Goal: Navigation & Orientation: Understand site structure

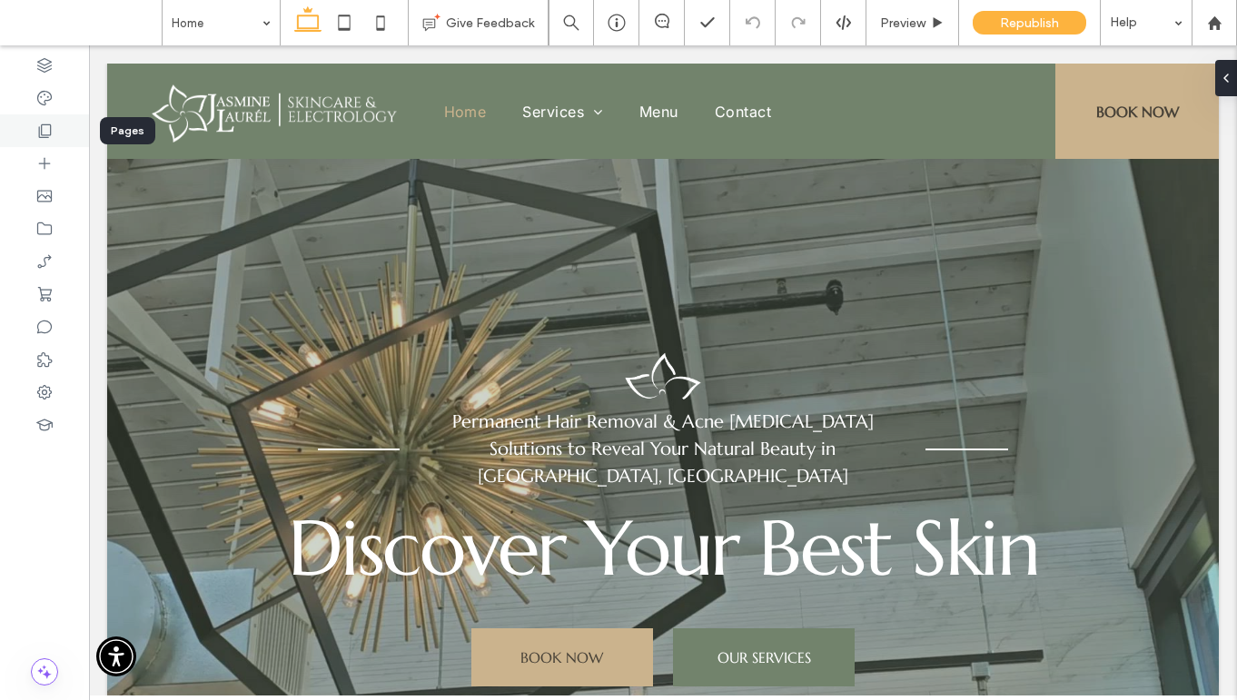
click at [51, 139] on icon at bounding box center [44, 131] width 18 height 18
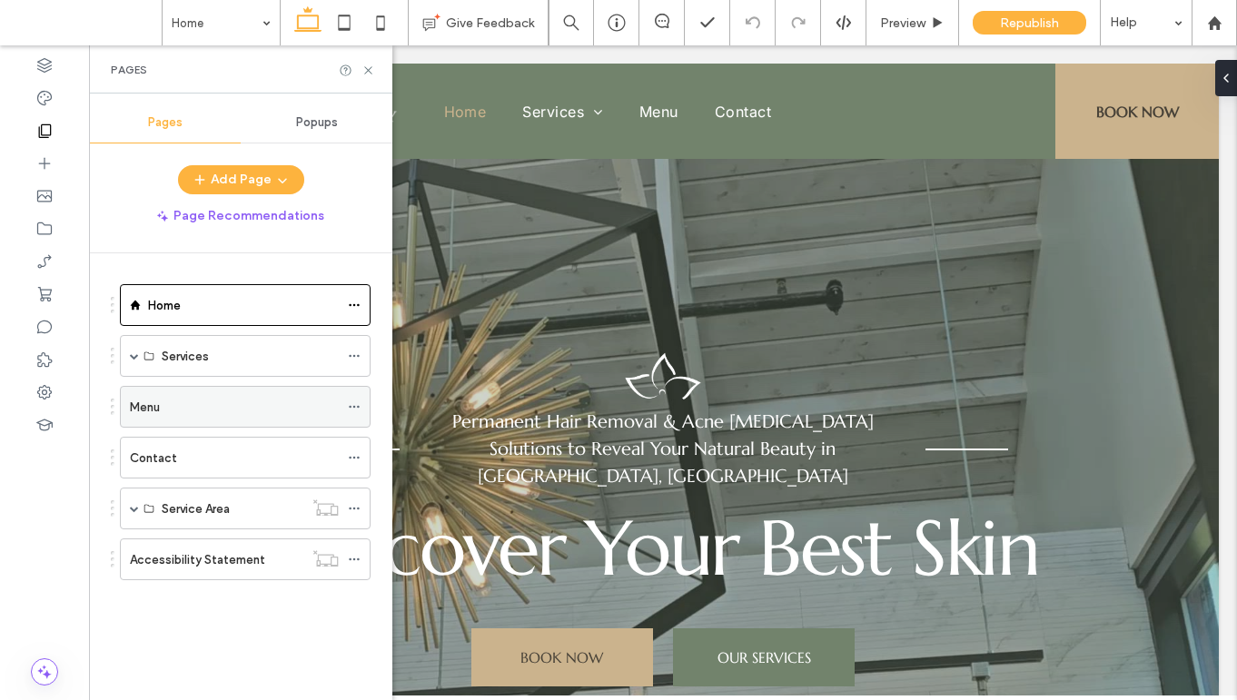
click at [232, 411] on div "Menu" at bounding box center [234, 407] width 209 height 19
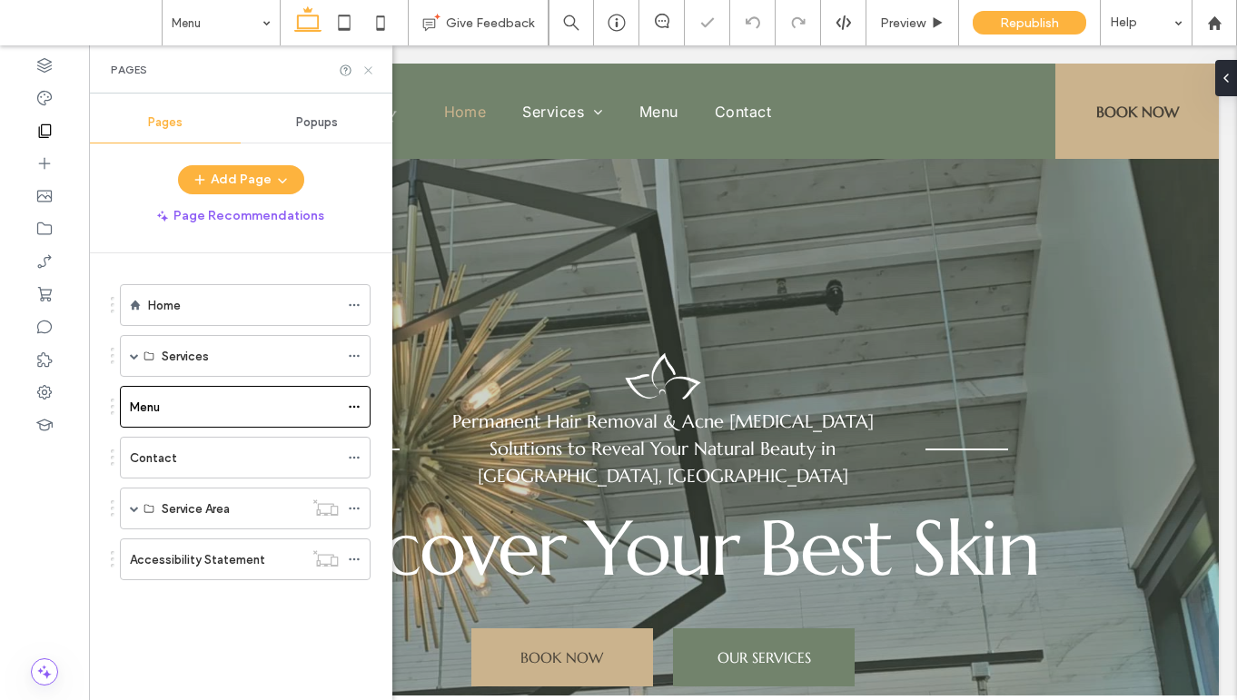
click at [365, 69] on icon at bounding box center [368, 71] width 14 height 14
